Goal: Information Seeking & Learning: Learn about a topic

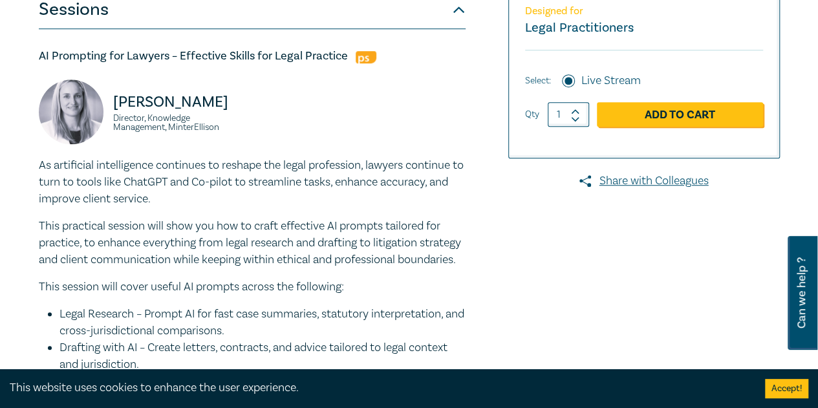
scroll to position [194, 0]
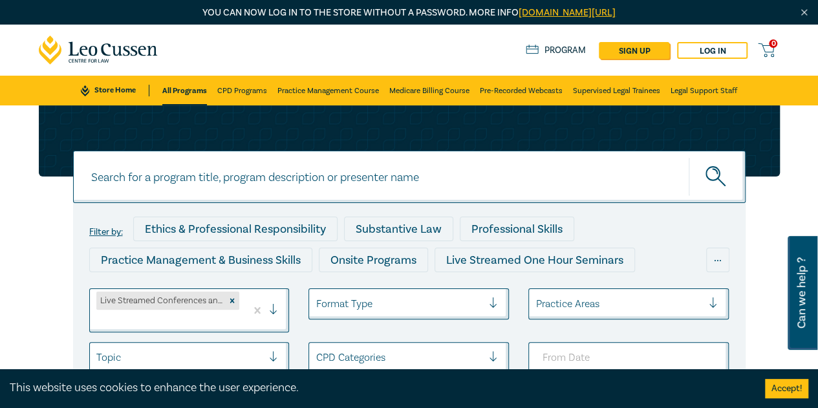
click at [103, 91] on link "Store Home" at bounding box center [115, 91] width 68 height 12
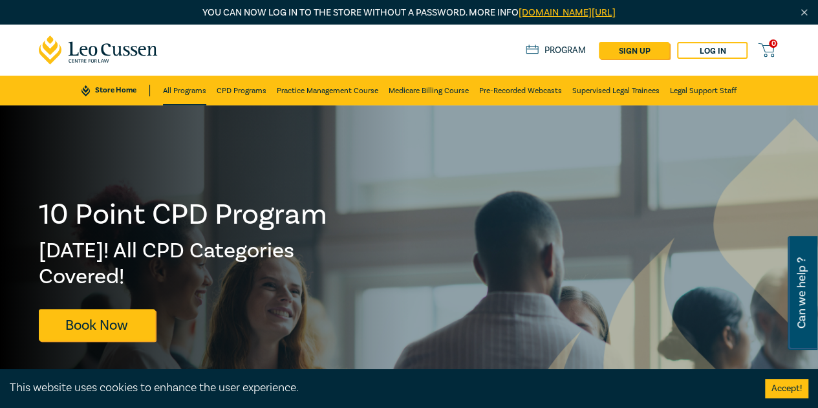
click at [187, 90] on link "All Programs" at bounding box center [184, 91] width 43 height 30
